Goal: Book appointment/travel/reservation

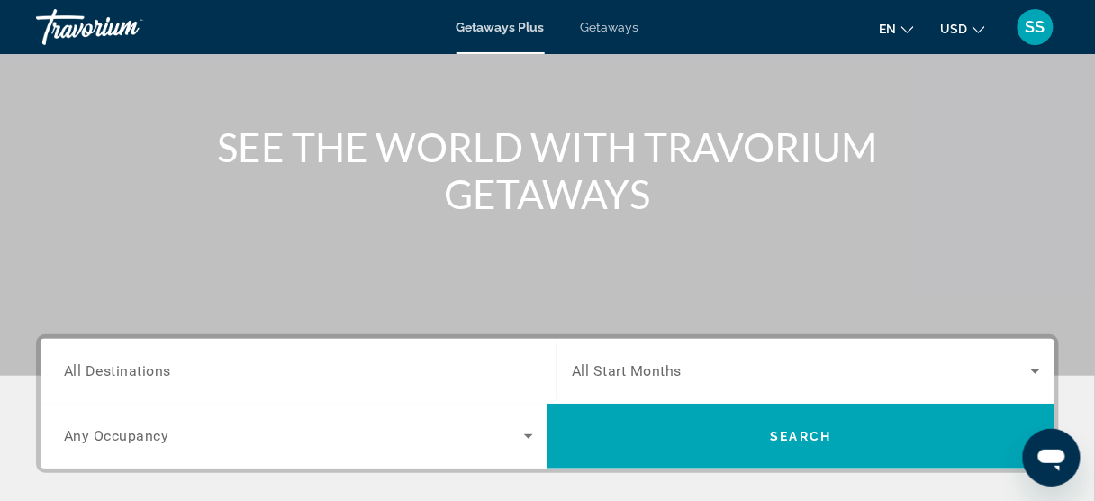
scroll to position [432, 0]
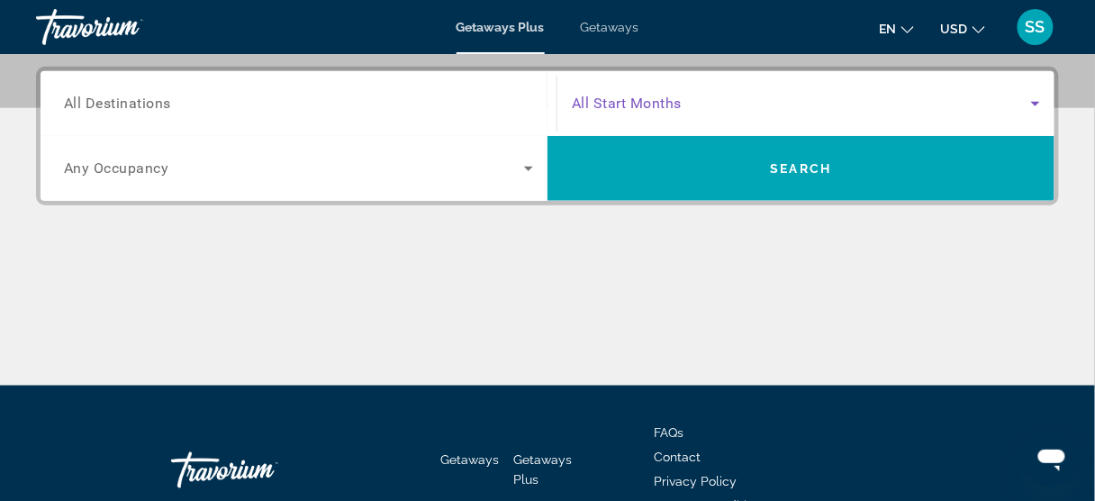
click at [799, 94] on span "Search widget" at bounding box center [801, 104] width 459 height 22
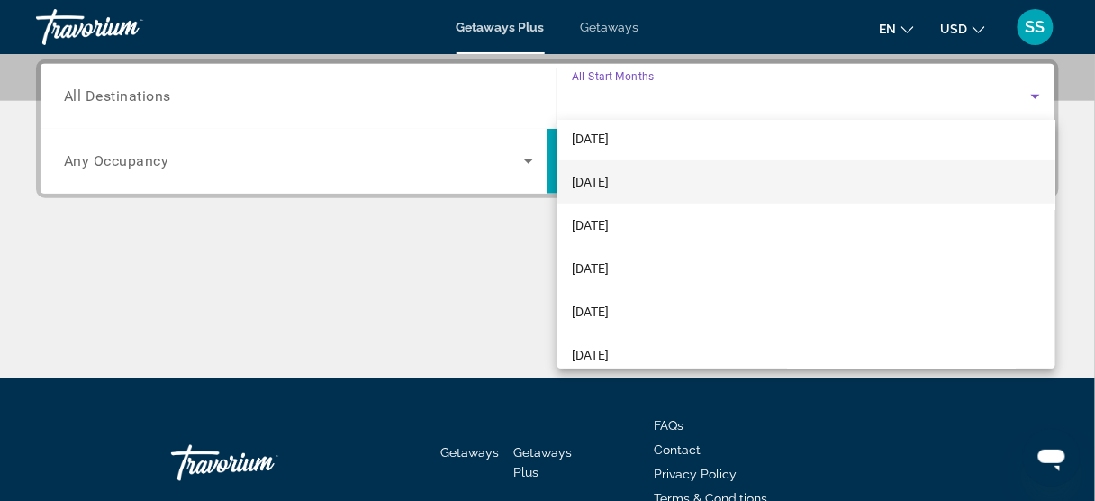
scroll to position [144, 0]
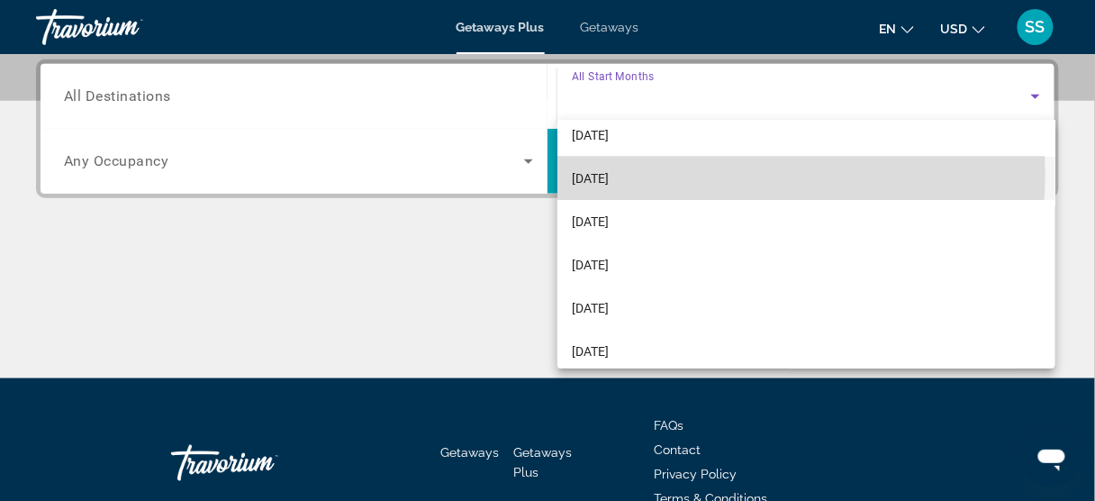
click at [689, 175] on mat-option "[DATE]" at bounding box center [806, 178] width 498 height 43
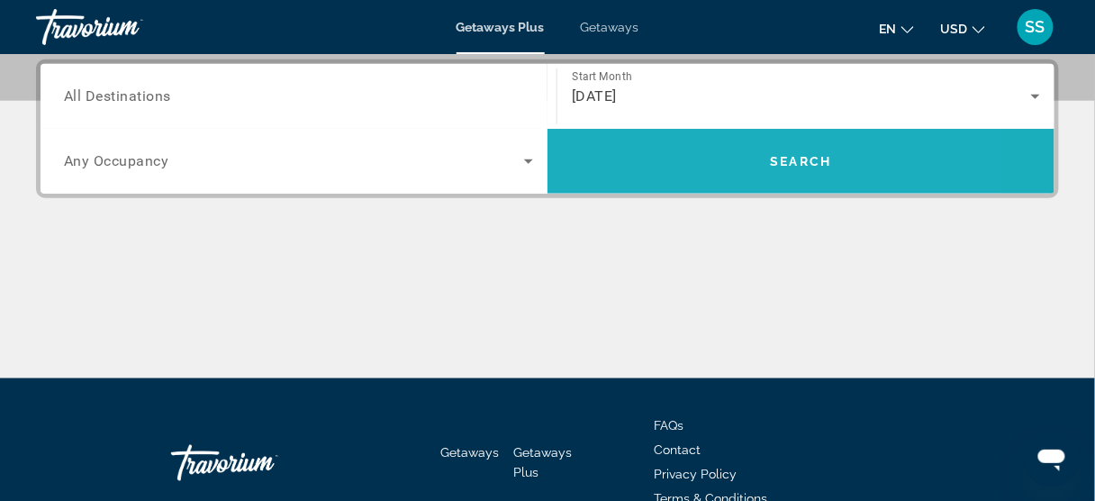
click at [686, 173] on span "Search widget" at bounding box center [801, 161] width 507 height 43
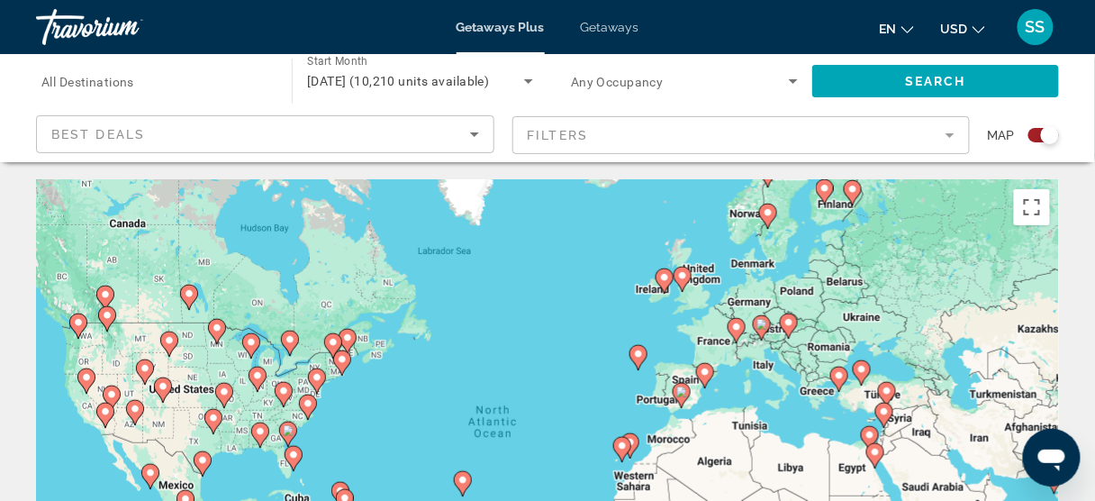
click at [131, 141] on div "Best Deals" at bounding box center [260, 134] width 419 height 22
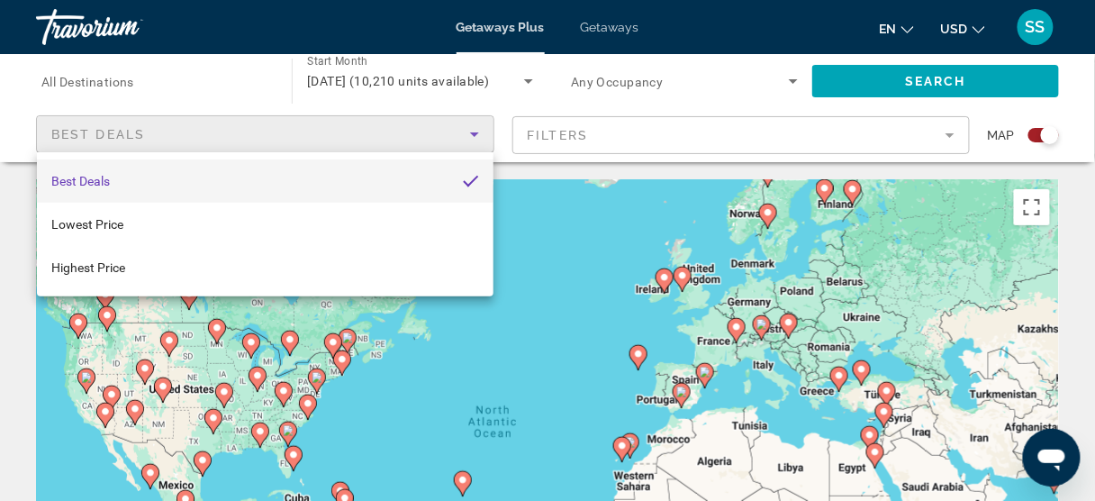
click at [139, 133] on div at bounding box center [547, 250] width 1095 height 501
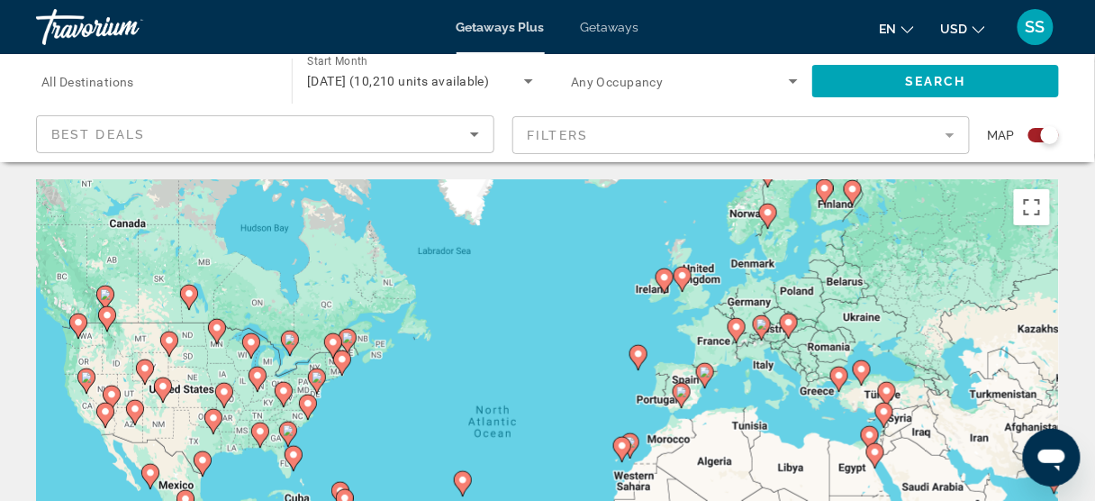
click at [702, 133] on mat-form-field "Filters" at bounding box center [741, 135] width 458 height 38
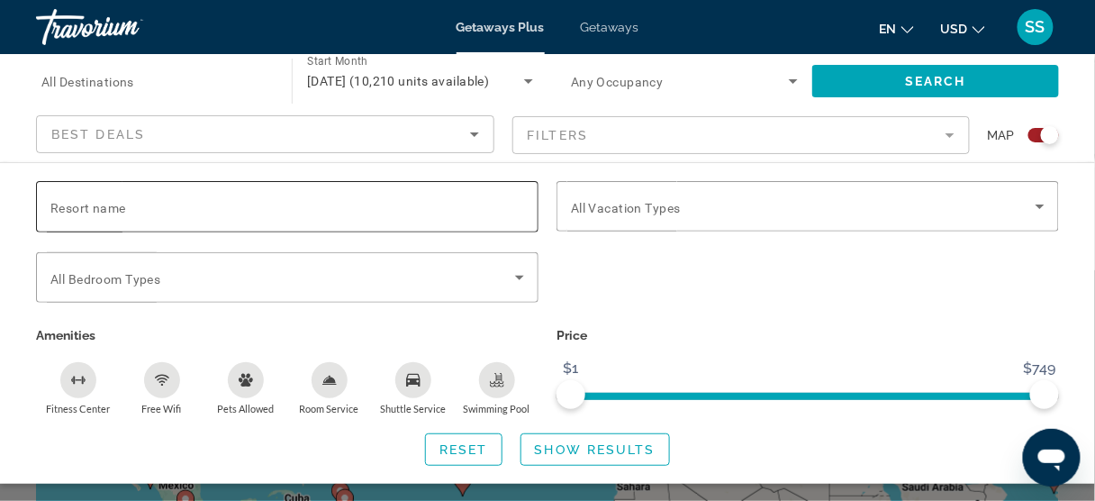
click at [192, 213] on input "Resort name" at bounding box center [287, 207] width 474 height 22
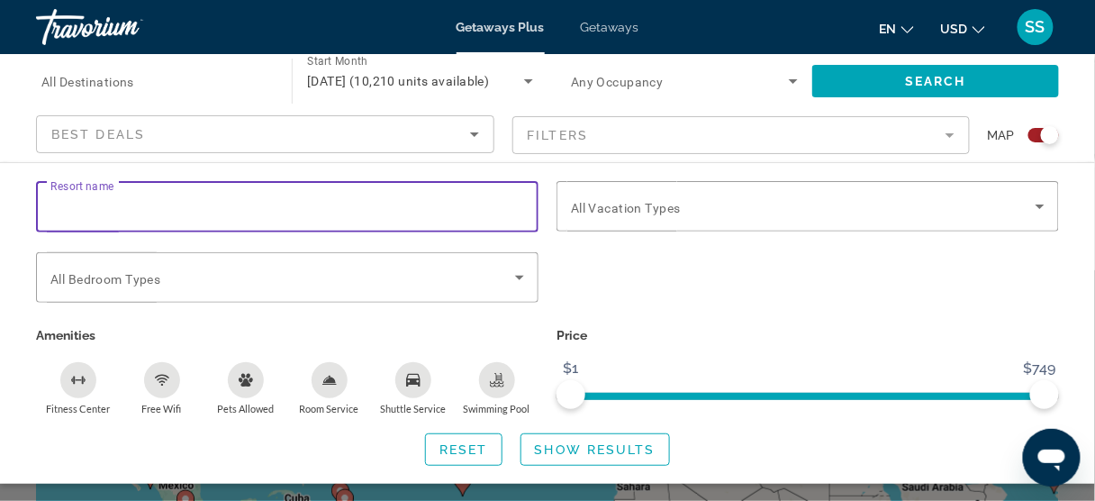
click at [135, 79] on input "Destination All Destinations" at bounding box center [154, 82] width 227 height 22
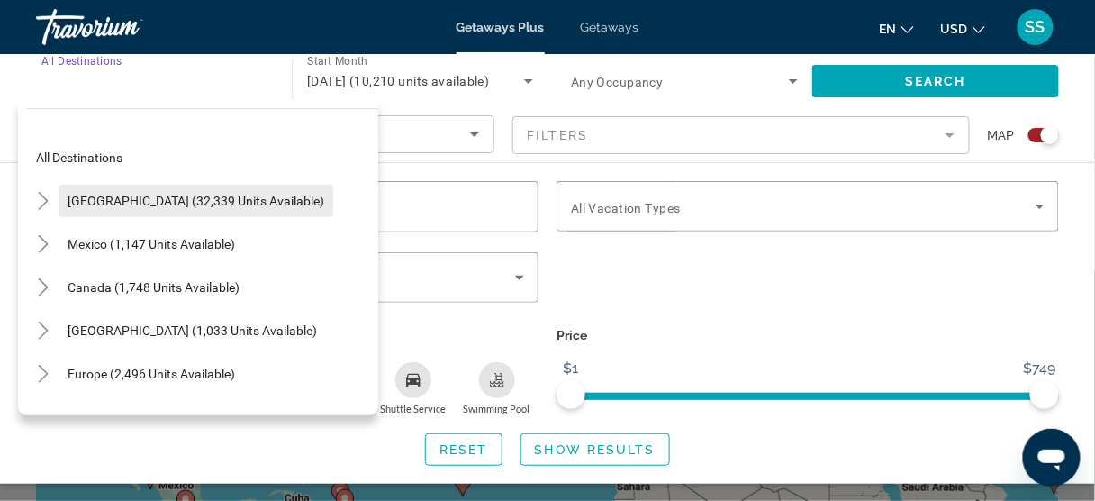
click at [122, 190] on span "Search widget" at bounding box center [196, 200] width 275 height 43
type input "**********"
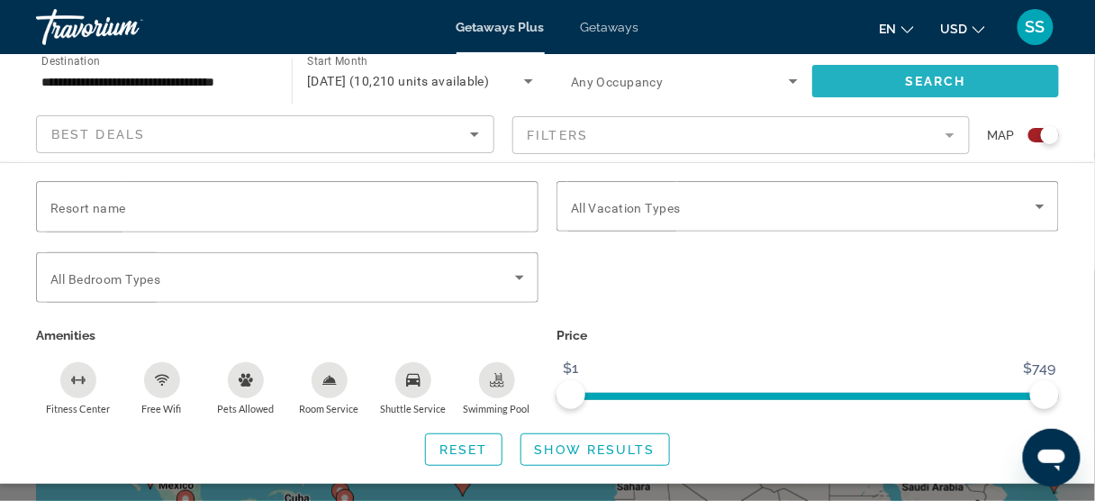
click at [901, 74] on span "Search widget" at bounding box center [935, 80] width 247 height 43
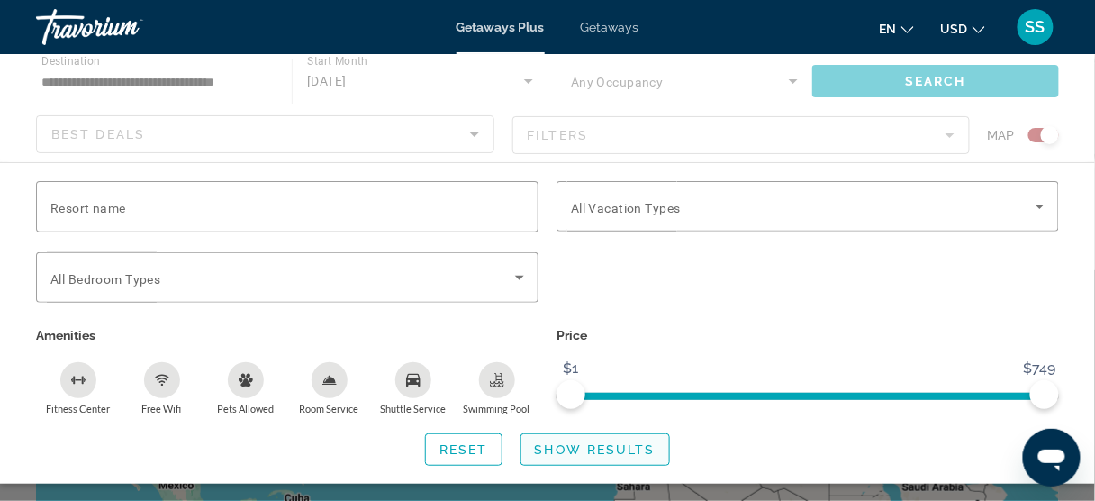
click at [557, 448] on span "Show Results" at bounding box center [595, 449] width 121 height 14
